Goal: Book appointment/travel/reservation

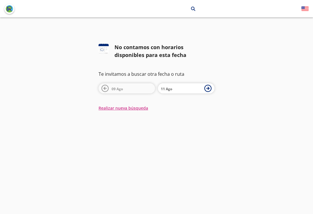
click at [105, 89] on icon at bounding box center [104, 88] width 7 height 7
click at [207, 89] on icon at bounding box center [207, 88] width 3 height 3
click at [133, 89] on span "10 Ago" at bounding box center [131, 88] width 41 height 7
